Goal: Task Accomplishment & Management: Use online tool/utility

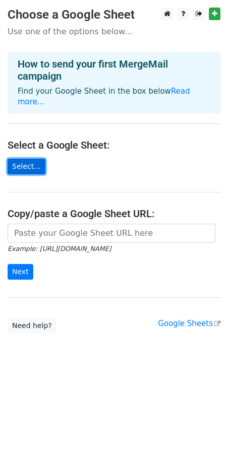
click at [17, 159] on link "Select..." at bounding box center [27, 167] width 38 height 16
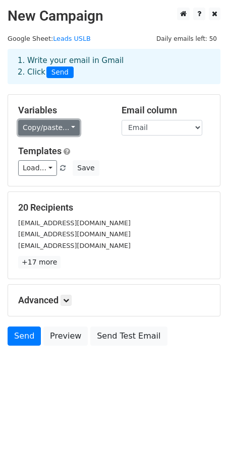
click at [68, 129] on link "Copy/paste..." at bounding box center [49, 128] width 62 height 16
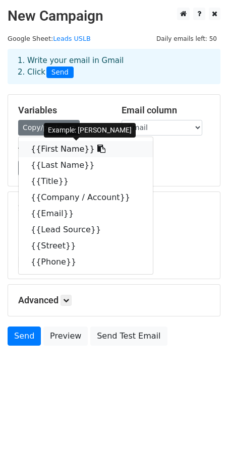
click at [62, 149] on link "{{First Name}}" at bounding box center [86, 149] width 134 height 16
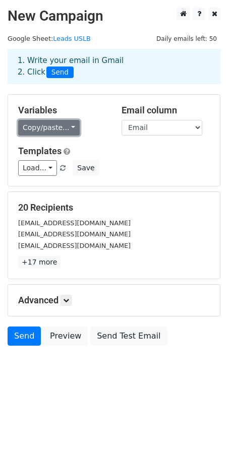
click at [69, 127] on link "Copy/paste..." at bounding box center [49, 128] width 62 height 16
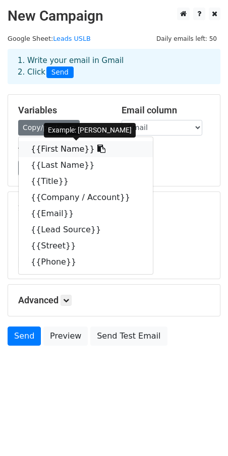
click at [62, 149] on link "{{First Name}}" at bounding box center [86, 149] width 134 height 16
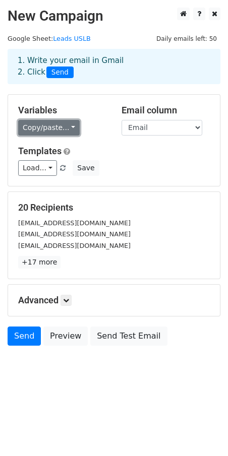
click at [68, 125] on link "Copy/paste..." at bounding box center [49, 128] width 62 height 16
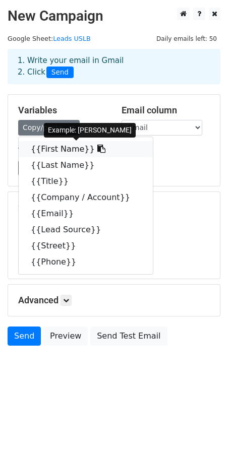
click at [46, 152] on link "{{First Name}}" at bounding box center [86, 149] width 134 height 16
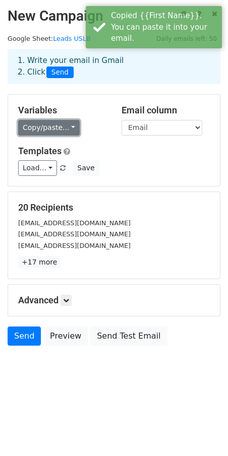
click at [49, 126] on link "Copy/paste..." at bounding box center [49, 128] width 62 height 16
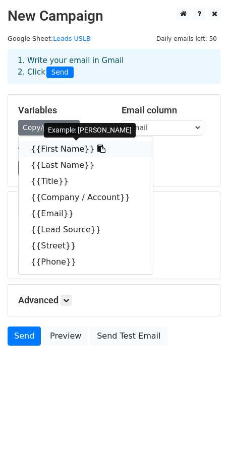
click at [47, 146] on link "{{First Name}}" at bounding box center [86, 149] width 134 height 16
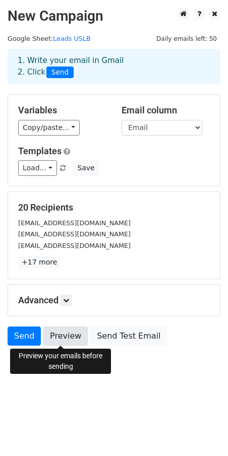
click at [53, 332] on link "Preview" at bounding box center [65, 336] width 44 height 19
